Goal: Find specific page/section: Find specific page/section

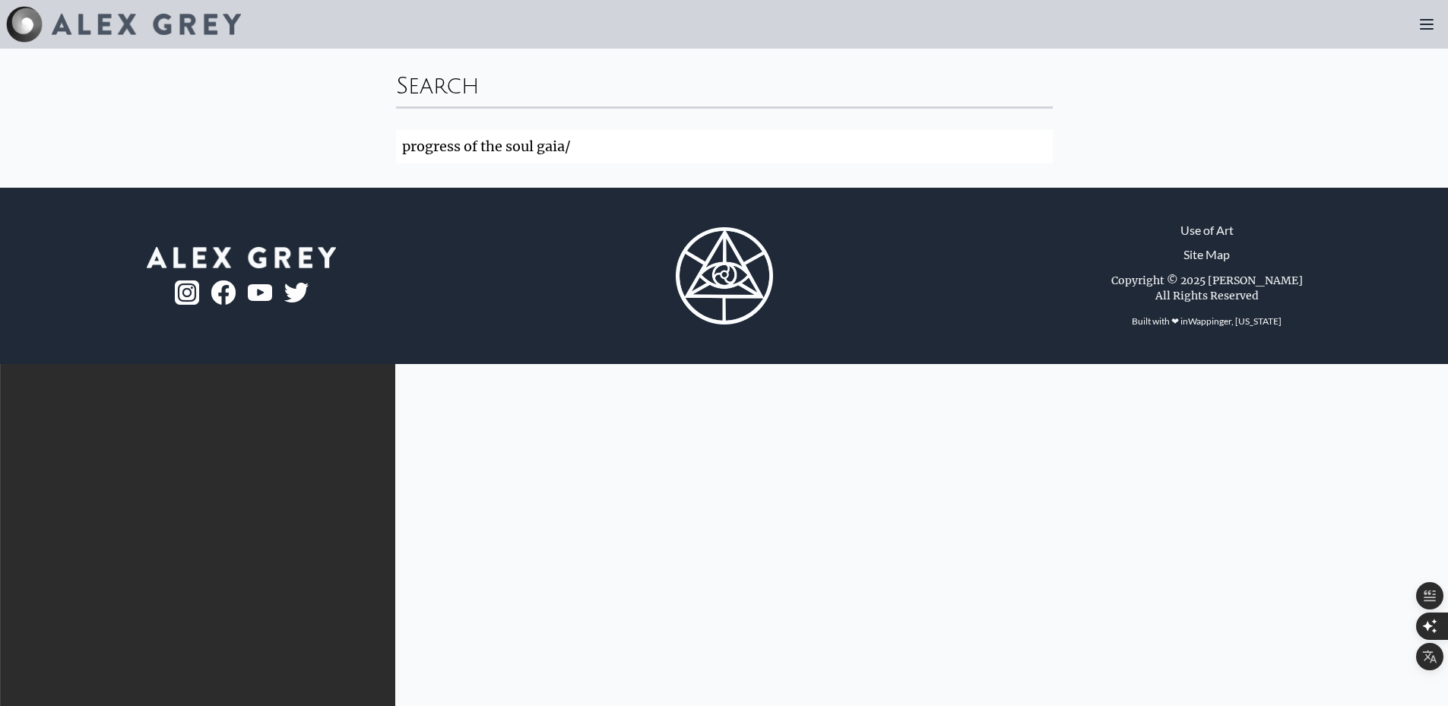
click at [109, 18] on img at bounding box center [146, 24] width 189 height 21
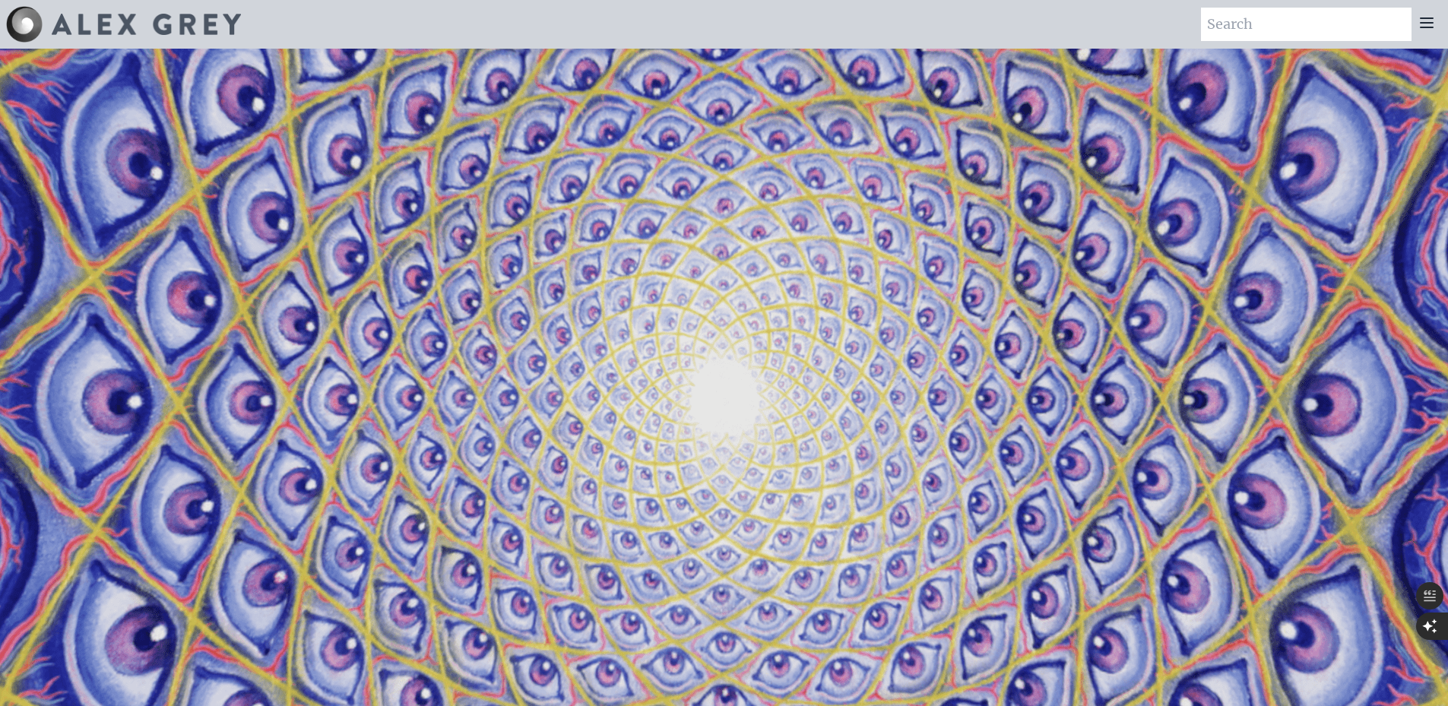
click at [1275, 31] on input "search" at bounding box center [1306, 24] width 211 height 33
type input "gaia"
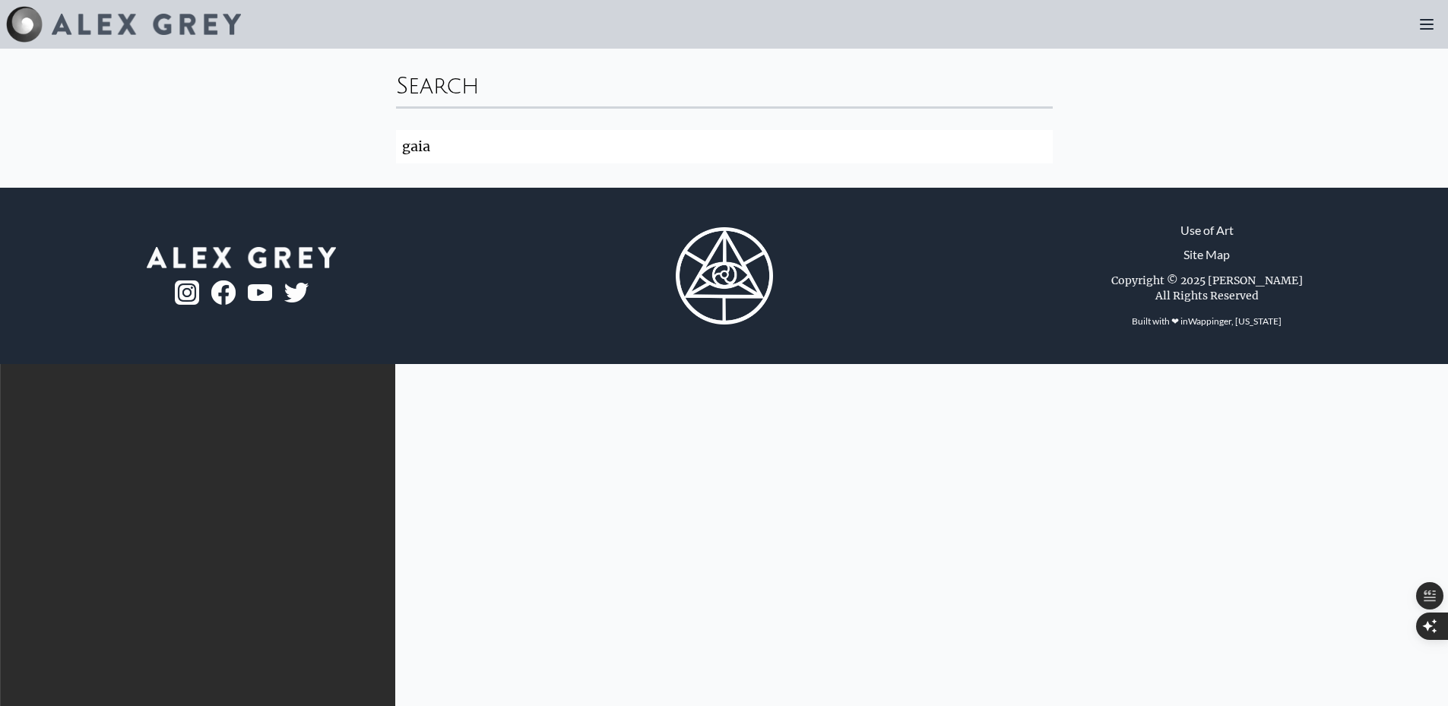
click at [761, 142] on input "gaia" at bounding box center [724, 146] width 657 height 33
click button "Search" at bounding box center [0, 0] width 0 height 0
click at [1421, 17] on icon at bounding box center [1427, 24] width 18 height 18
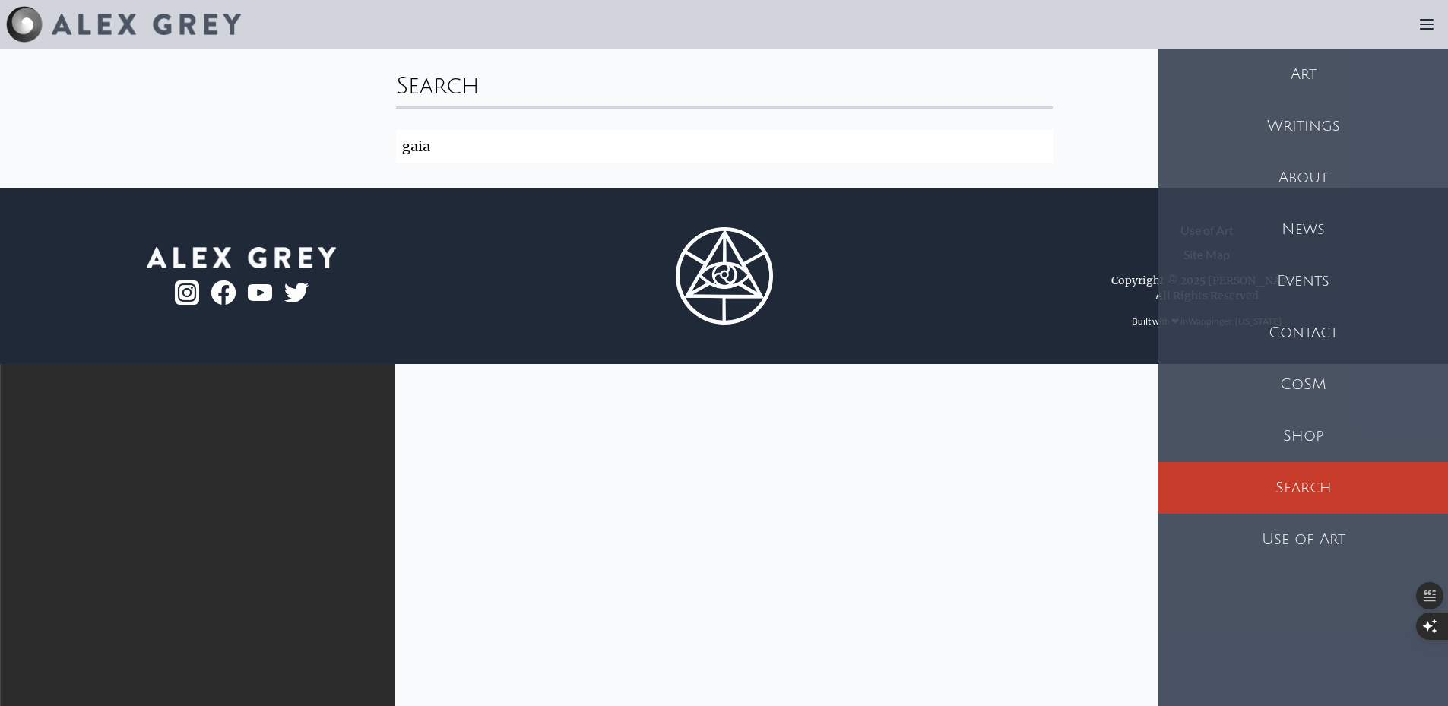
click at [1312, 70] on div "Art" at bounding box center [1303, 75] width 290 height 52
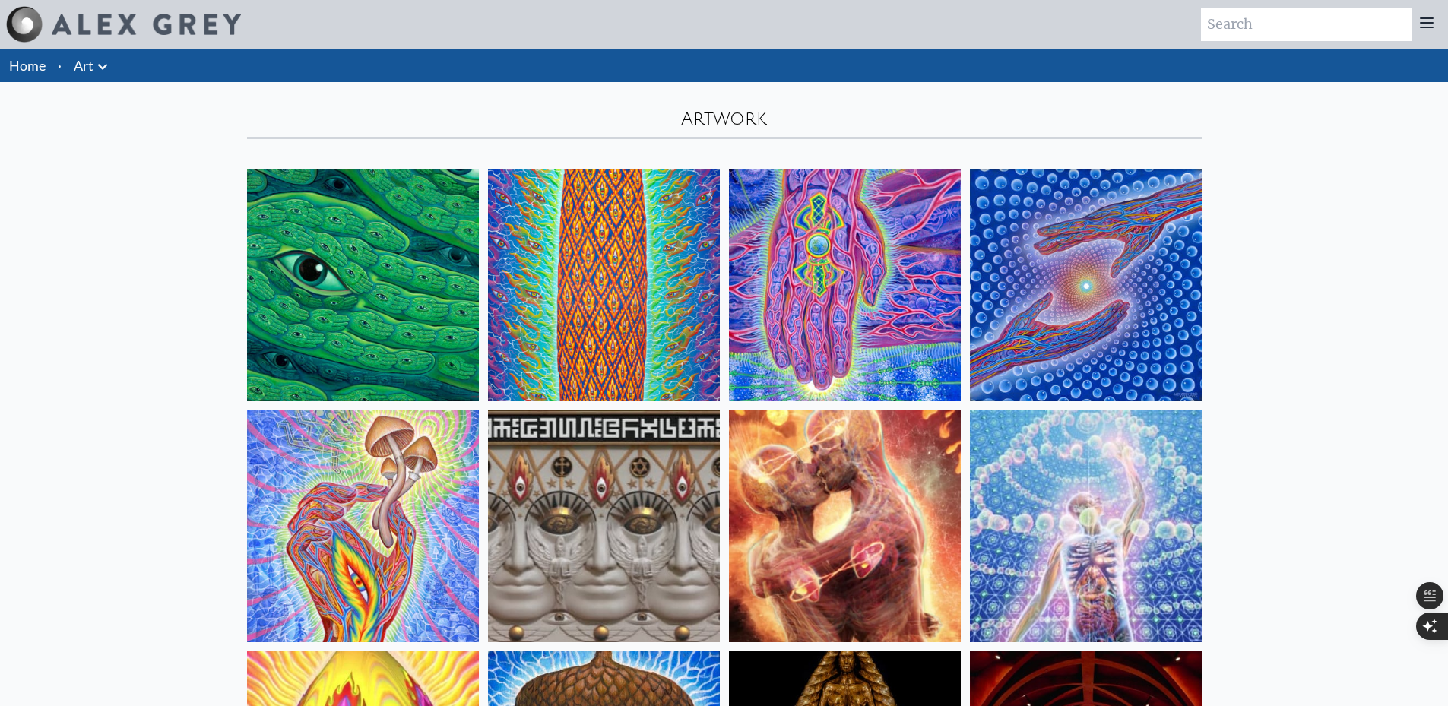
click at [1277, 24] on input "search" at bounding box center [1306, 24] width 211 height 33
type input "gaia"
